Goal: Information Seeking & Learning: Learn about a topic

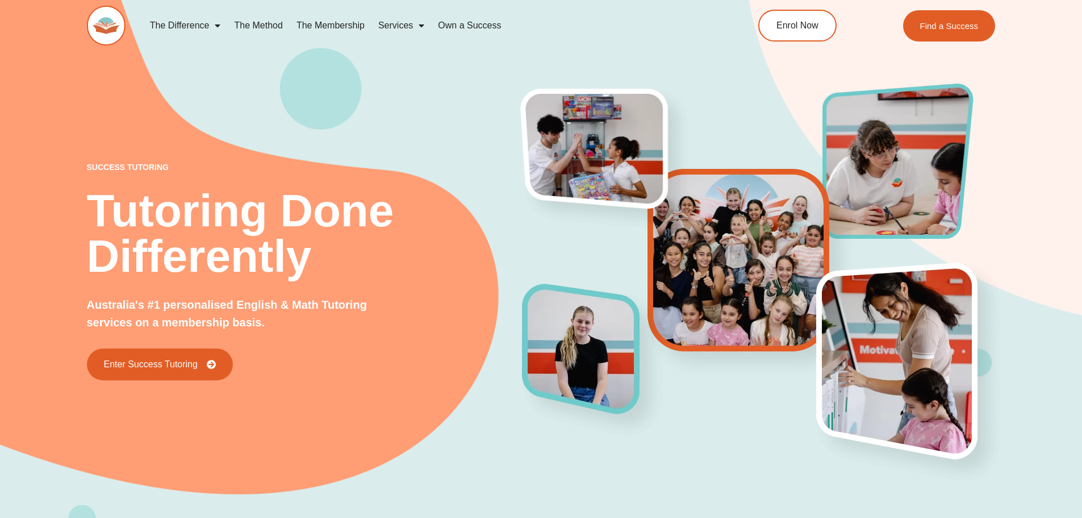
click at [105, 35] on img at bounding box center [106, 26] width 39 height 40
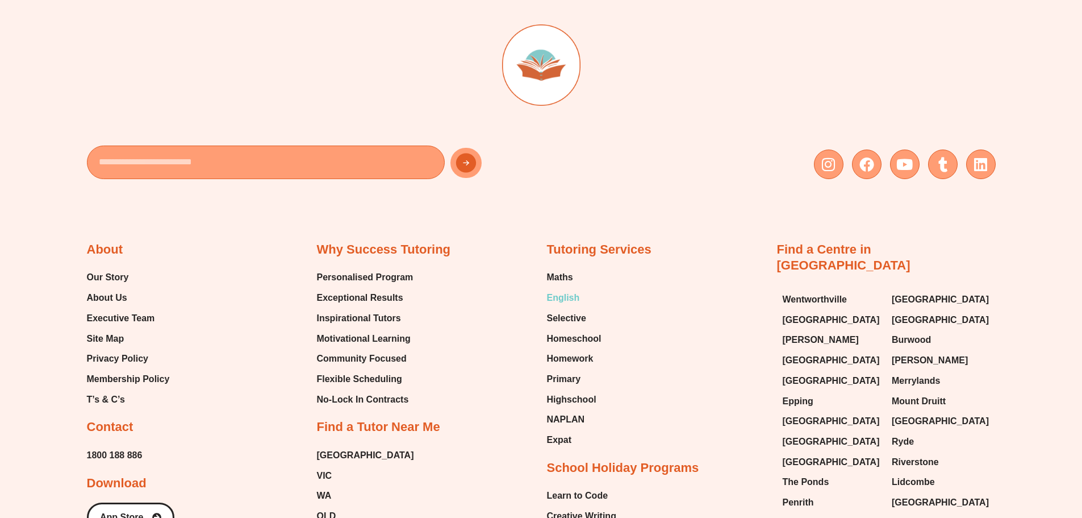
scroll to position [4765, 0]
click at [562, 269] on span "Maths" at bounding box center [560, 277] width 26 height 17
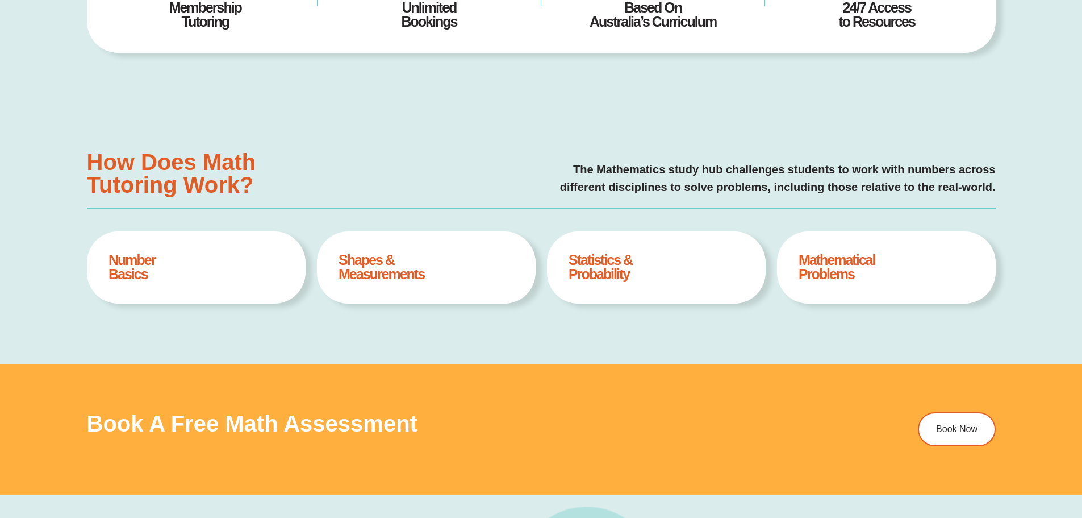
scroll to position [6, 0]
click at [827, 277] on h4 "Mathematical Problems" at bounding box center [886, 267] width 175 height 28
click at [583, 266] on h4 "Statistics & Probability" at bounding box center [656, 267] width 175 height 28
click at [342, 277] on h4 "Shapes & Measurements" at bounding box center [426, 267] width 175 height 28
click at [187, 272] on h4 "Number Basics" at bounding box center [196, 267] width 175 height 28
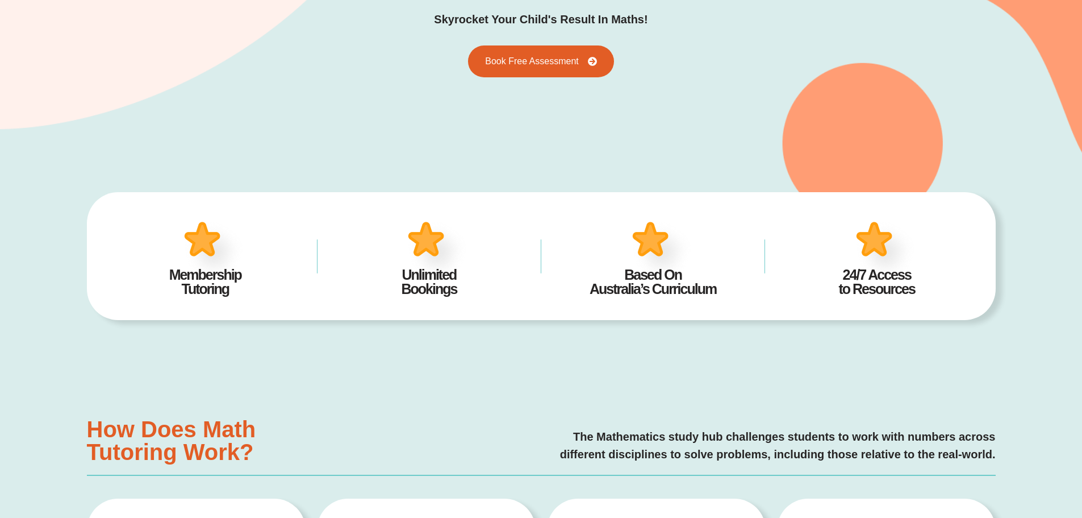
scroll to position [227, 0]
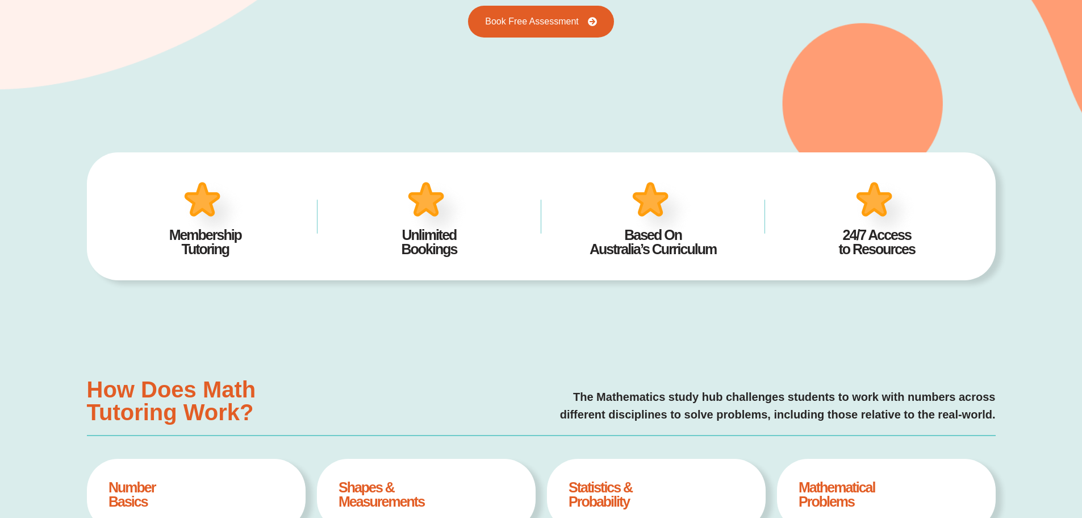
click at [212, 230] on h4 "Membership Tutoring" at bounding box center [206, 242] width 190 height 28
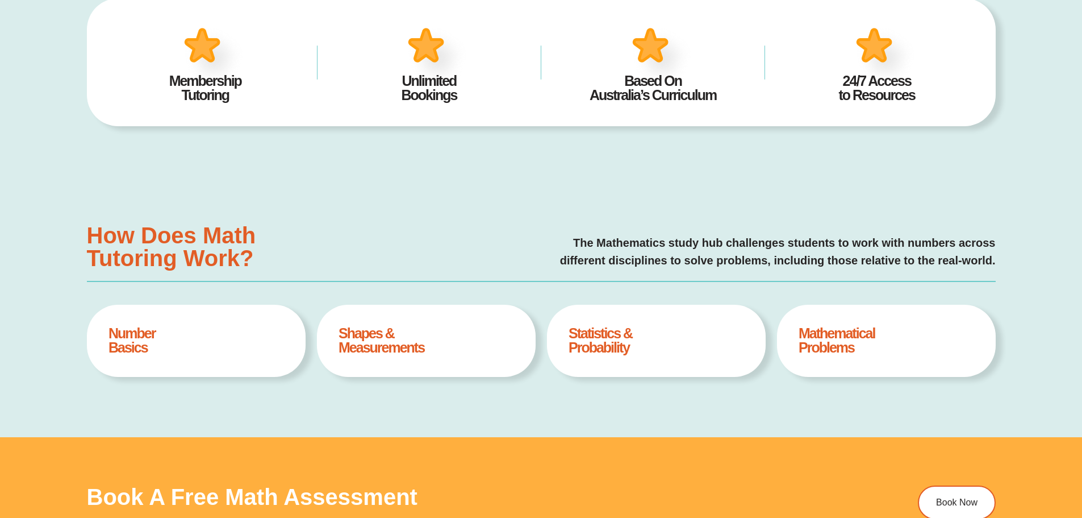
scroll to position [398, 0]
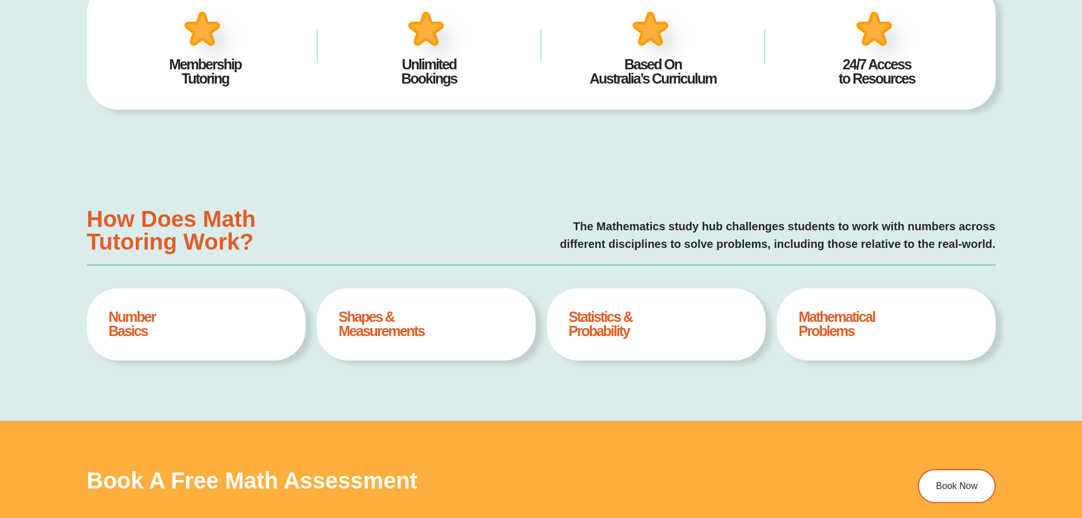
click at [140, 327] on h4 "Number Basics" at bounding box center [196, 324] width 175 height 28
click at [385, 312] on h4 "Shapes & Measurements" at bounding box center [426, 324] width 175 height 28
click at [615, 305] on div "Statistics & Probability Book A Free Assesment" at bounding box center [656, 324] width 219 height 72
click at [923, 298] on div "Mathematical Problems Book A Free Assesment" at bounding box center [886, 324] width 219 height 72
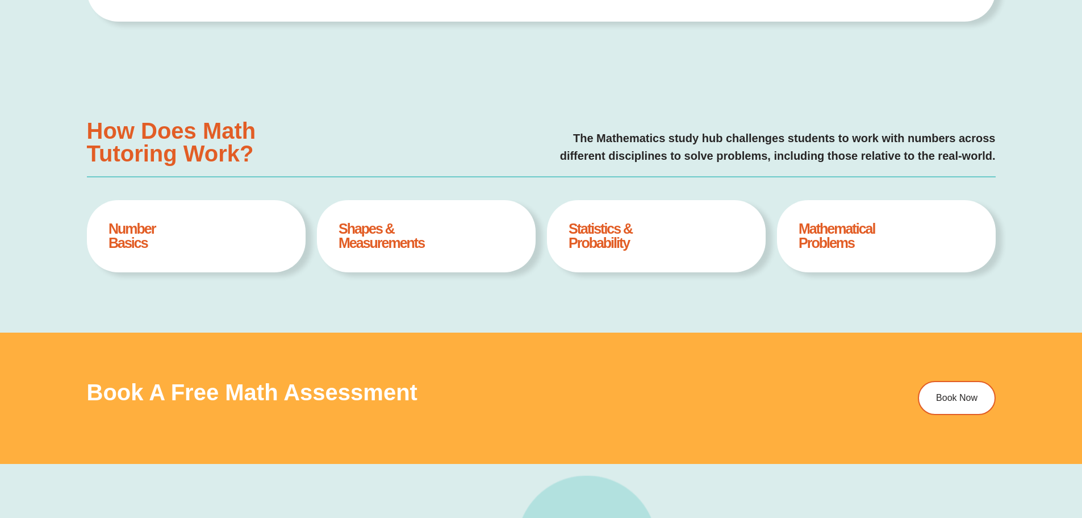
scroll to position [795, 0]
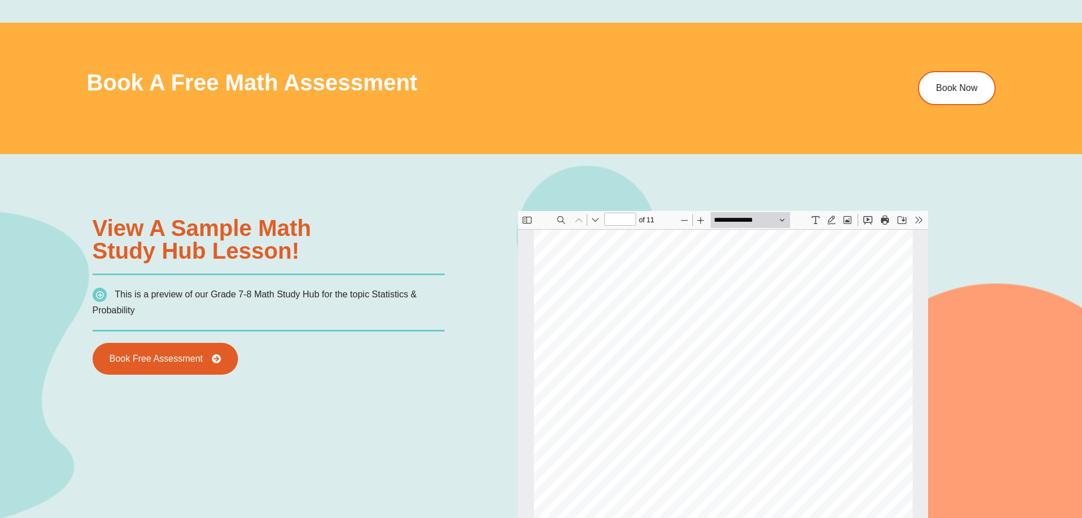
click at [721, 174] on div "Powered By EmbedPress View a sample Math Study Hub lesson! This is a preview of…" at bounding box center [541, 509] width 909 height 711
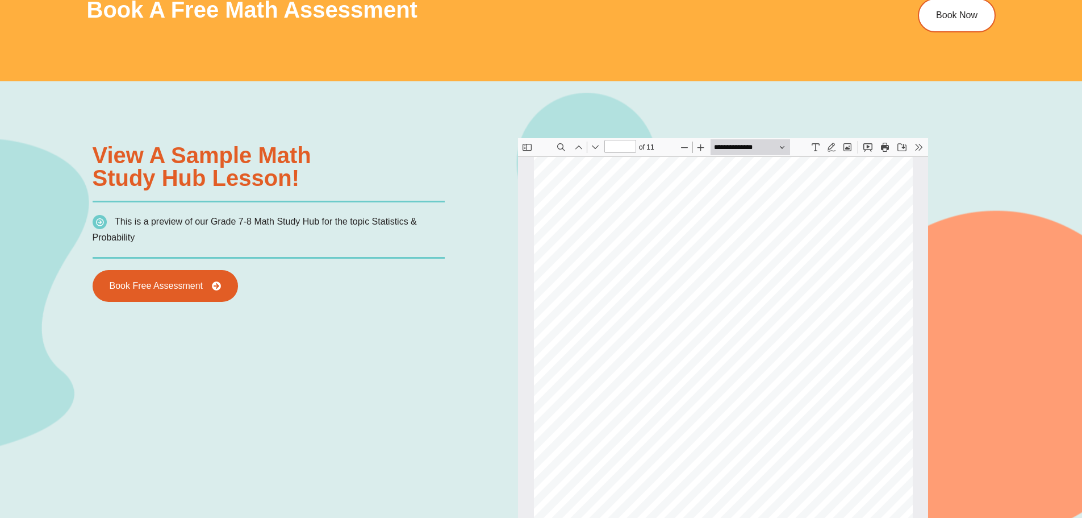
scroll to position [1079, 0]
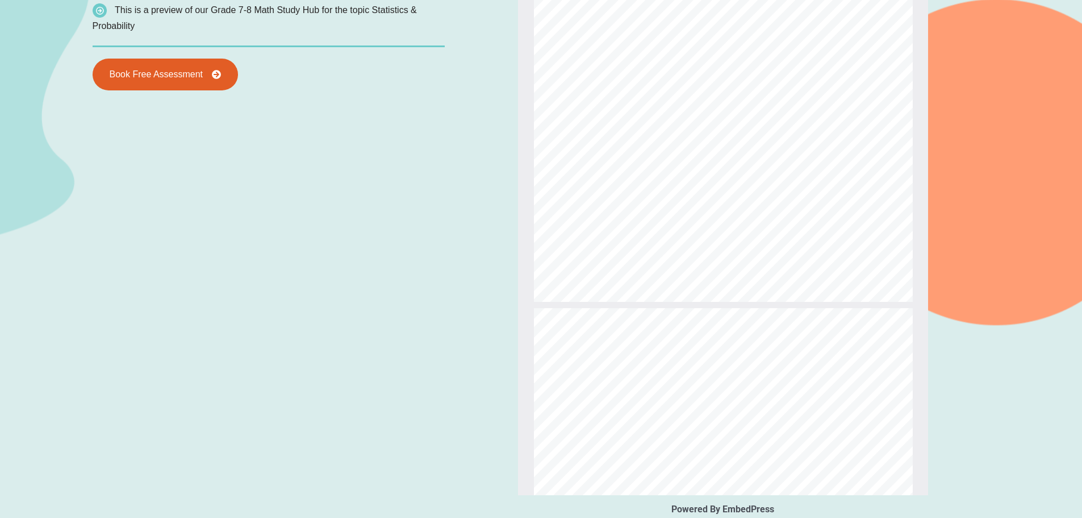
type input "*"
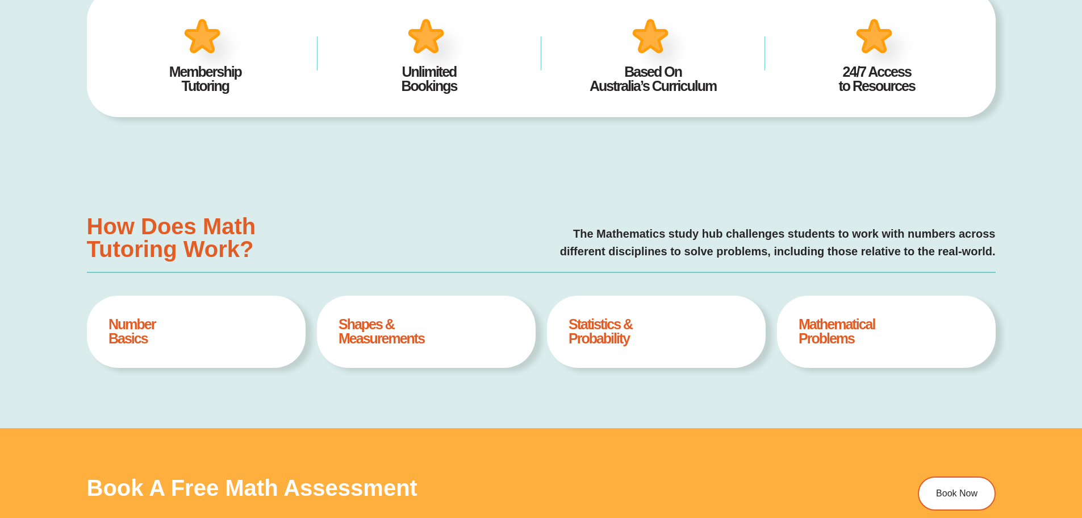
scroll to position [398, 0]
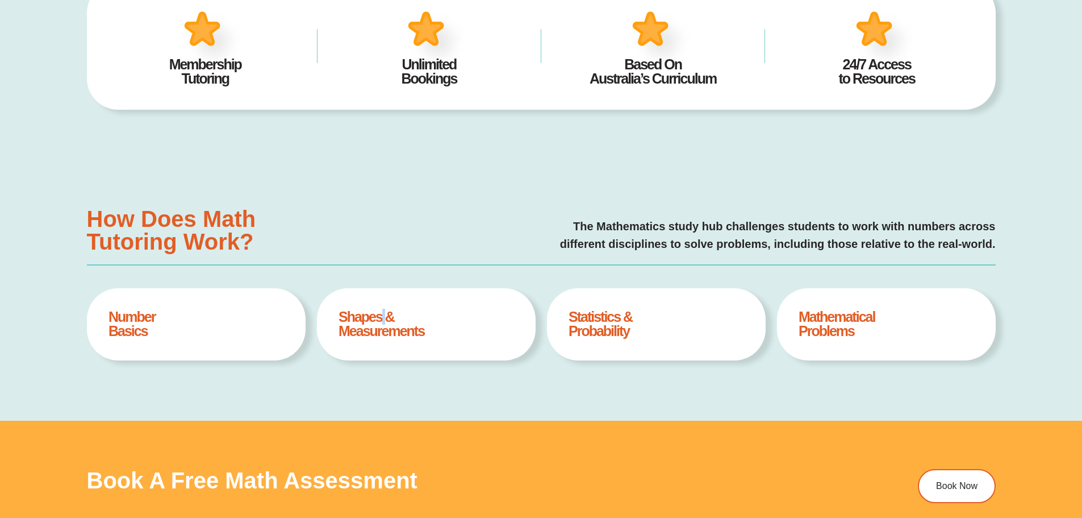
click at [382, 320] on h4 "Shapes & Measurements" at bounding box center [426, 324] width 175 height 28
click at [597, 312] on h4 "Statistics & Probability" at bounding box center [656, 324] width 175 height 28
drag, startPoint x: 648, startPoint y: 331, endPoint x: 554, endPoint y: 316, distance: 94.4
click at [553, 317] on div "Statistics & Probability Book A Free Assesment" at bounding box center [656, 324] width 219 height 72
click at [846, 317] on h4 "Mathematical Problems" at bounding box center [886, 324] width 175 height 28
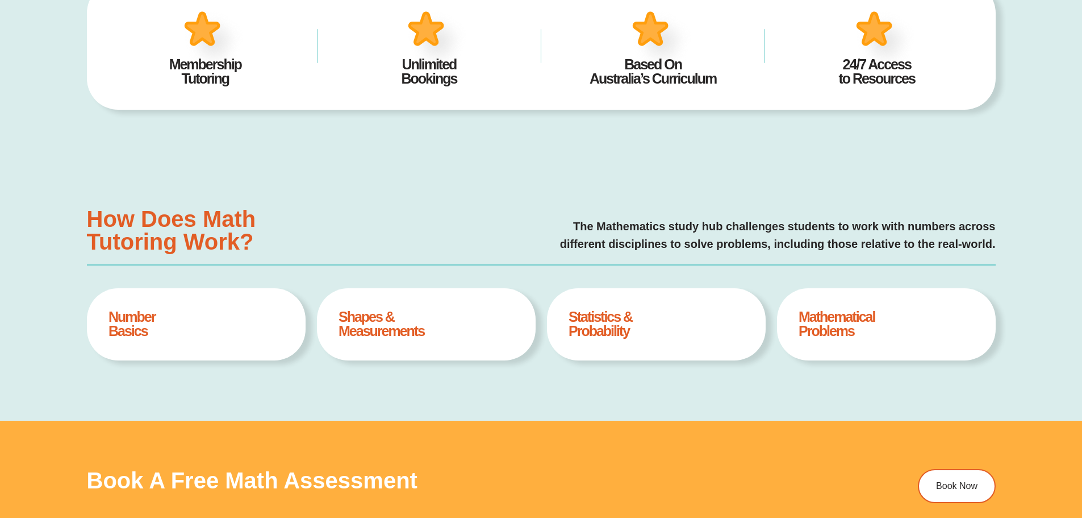
click at [157, 336] on h4 "Number Basics" at bounding box center [196, 324] width 175 height 28
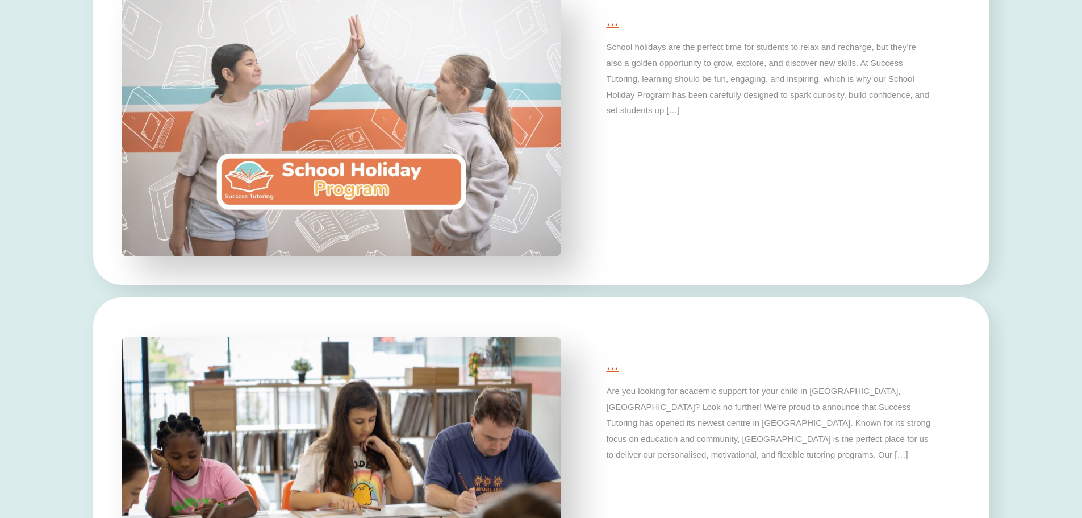
scroll to position [2897, 0]
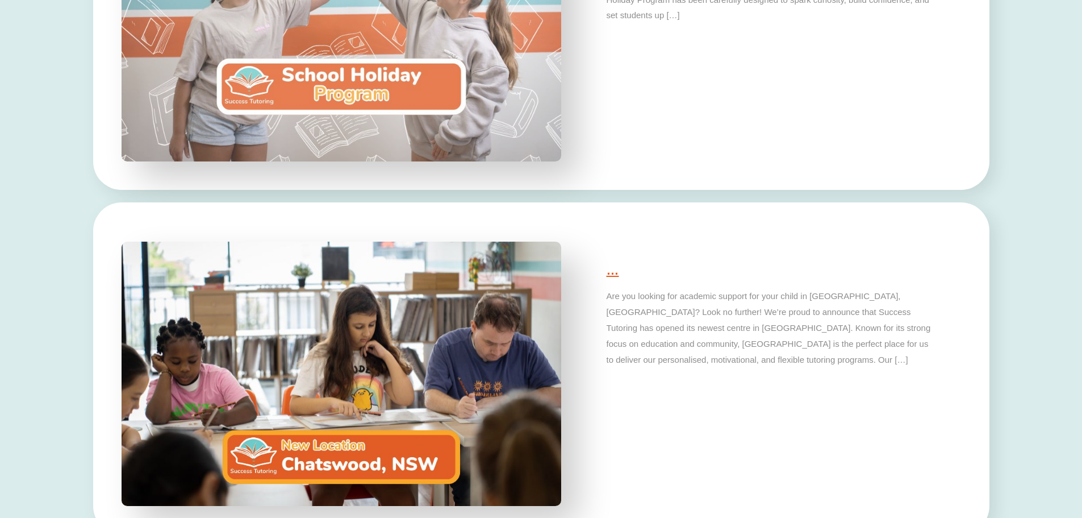
click at [376, 77] on img at bounding box center [341, 29] width 462 height 277
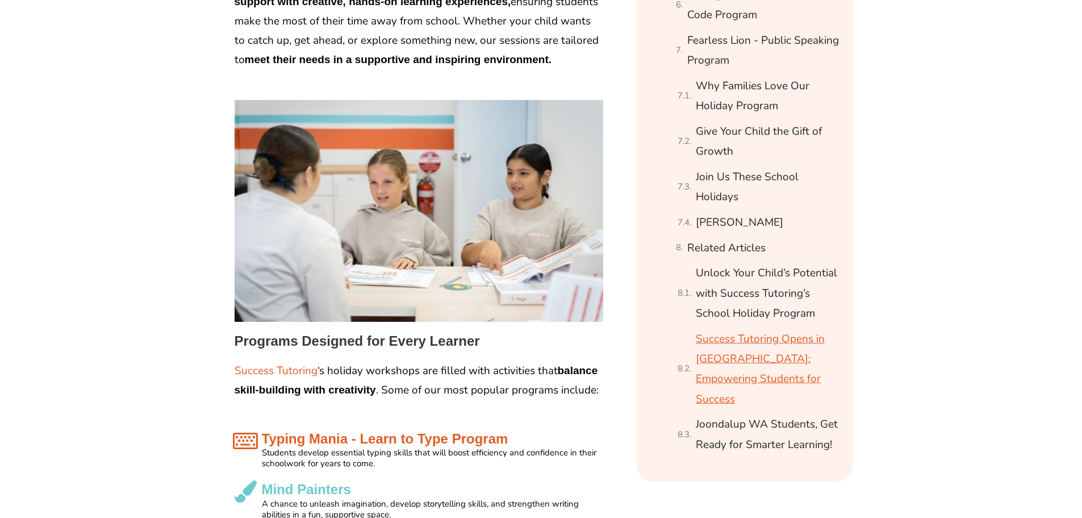
scroll to position [795, 0]
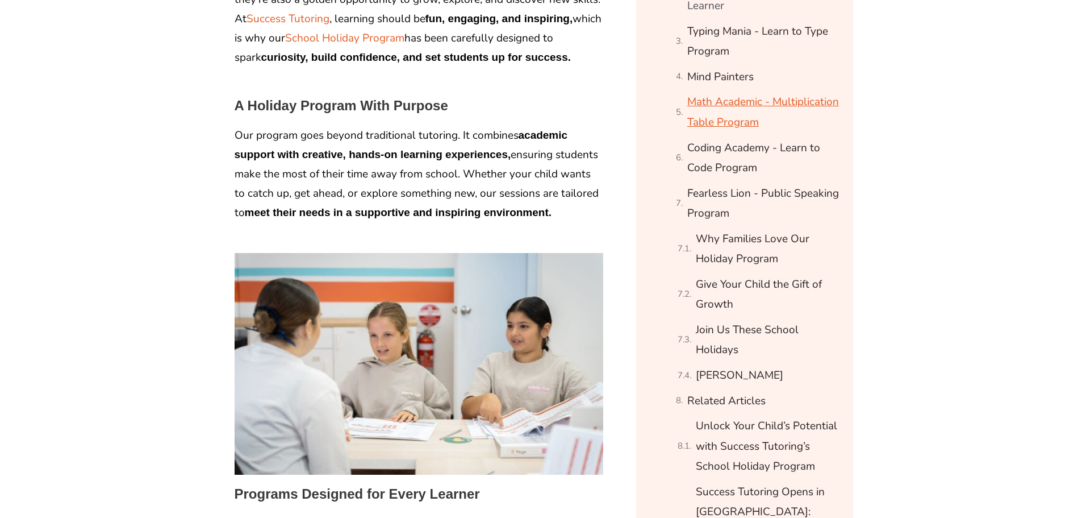
click at [737, 104] on link "Math Academic - Multiplication Table Program" at bounding box center [763, 112] width 152 height 40
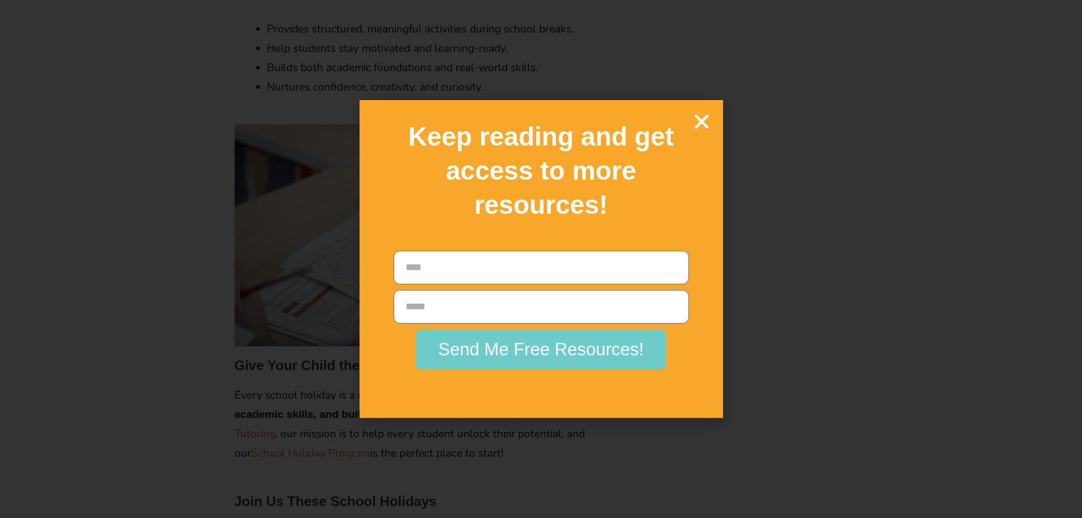
scroll to position [1707, 0]
click at [700, 124] on icon "Close" at bounding box center [702, 121] width 20 height 20
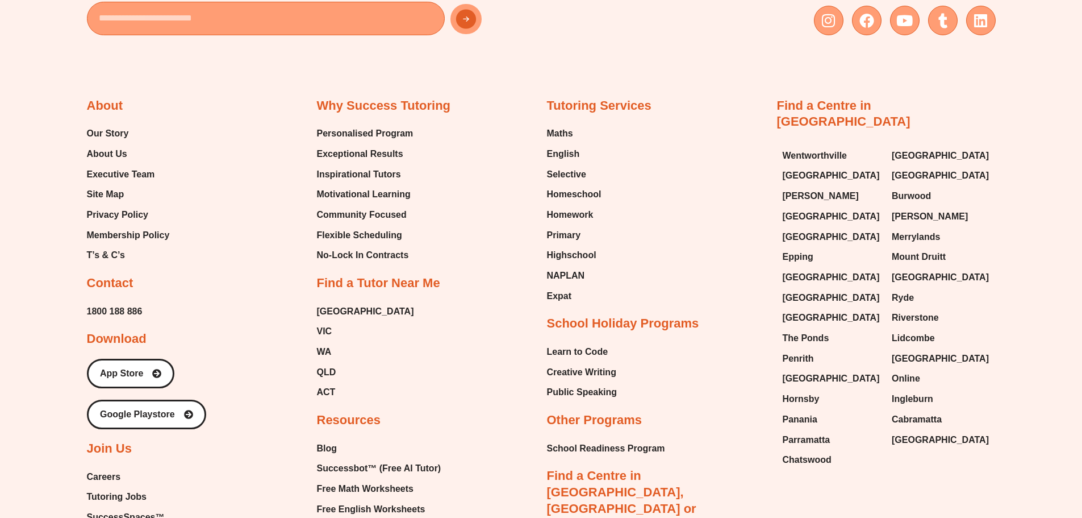
scroll to position [3695, 0]
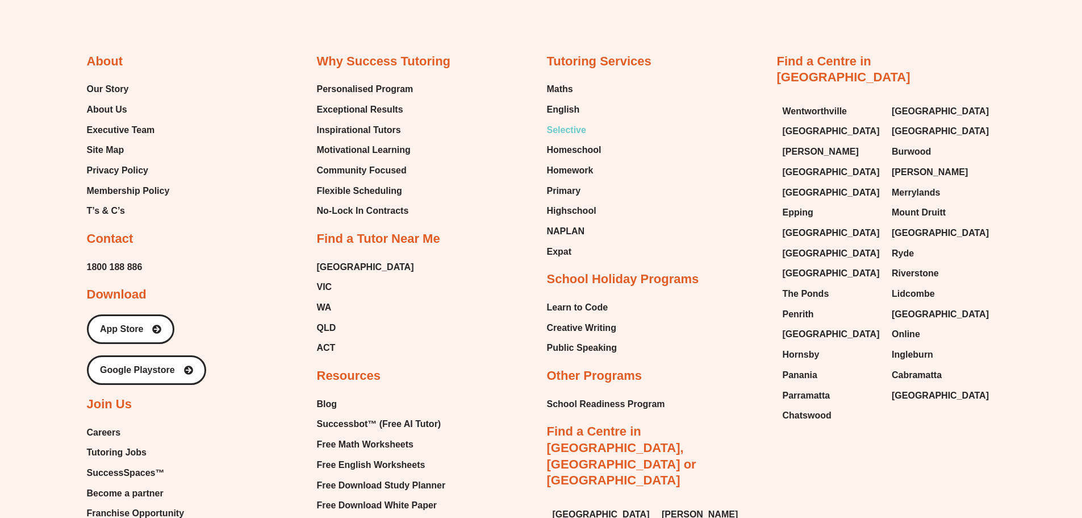
click at [569, 122] on span "Selective" at bounding box center [566, 130] width 39 height 17
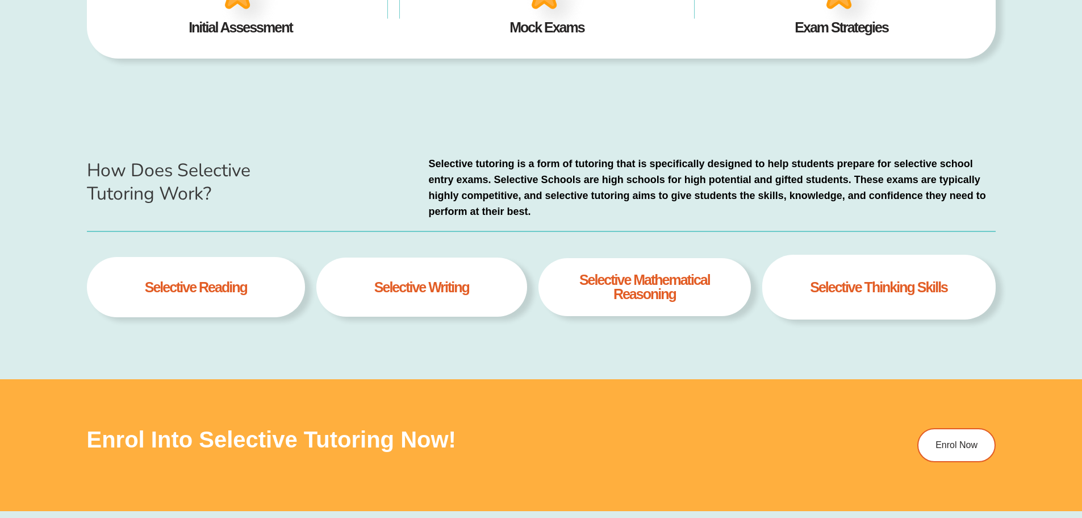
scroll to position [568, 0]
click at [646, 282] on h4 "selective Mathematical Reasoning" at bounding box center [644, 286] width 183 height 28
click at [646, 281] on h4 "selective Mathematical Reasoning" at bounding box center [644, 286] width 183 height 28
drag, startPoint x: 679, startPoint y: 301, endPoint x: 549, endPoint y: 273, distance: 133.0
click at [549, 273] on div "selective Mathematical Reasoning" at bounding box center [645, 286] width 212 height 58
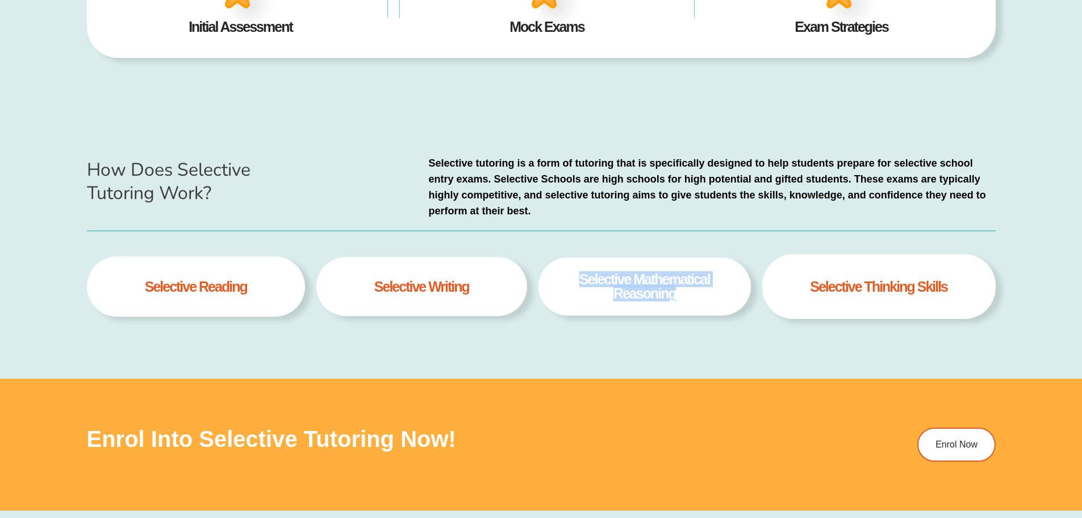
click at [644, 279] on h4 "selective Mathematical Reasoning" at bounding box center [644, 286] width 183 height 28
drag, startPoint x: 639, startPoint y: 278, endPoint x: 602, endPoint y: 309, distance: 47.9
click at [602, 309] on div "selective Mathematical Reasoning" at bounding box center [645, 286] width 212 height 58
